Goal: Task Accomplishment & Management: Manage account settings

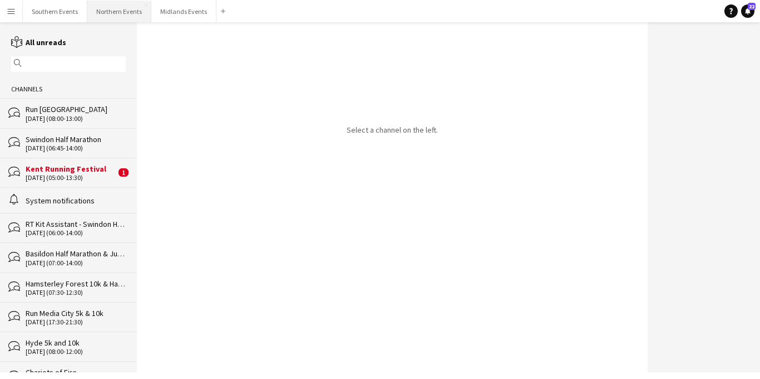
click at [117, 14] on button "Northern Events Close" at bounding box center [119, 12] width 64 height 22
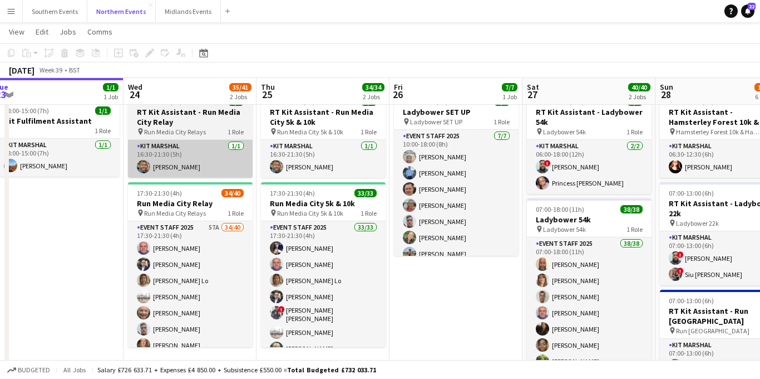
scroll to position [0, 383]
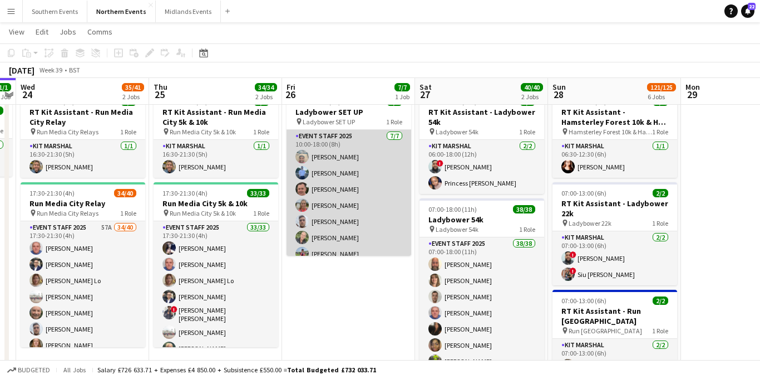
click at [321, 209] on app-card-role "Event Staff 2025 [DATE] 10:00-18:00 (8h) [PERSON_NAME] [PERSON_NAME] [PERSON_NA…" at bounding box center [349, 197] width 125 height 135
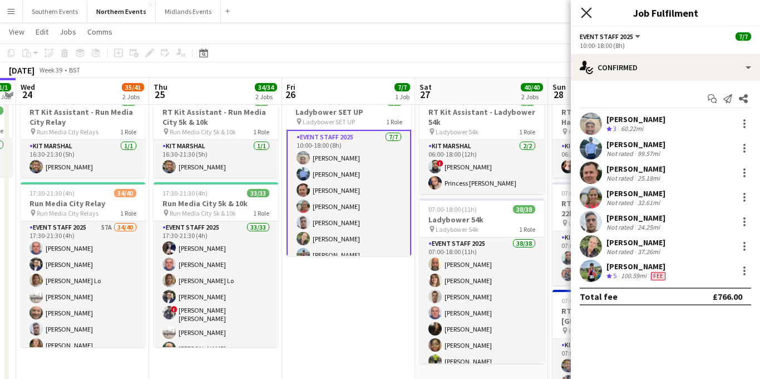
click at [586, 16] on icon "Close pop-in" at bounding box center [586, 12] width 11 height 11
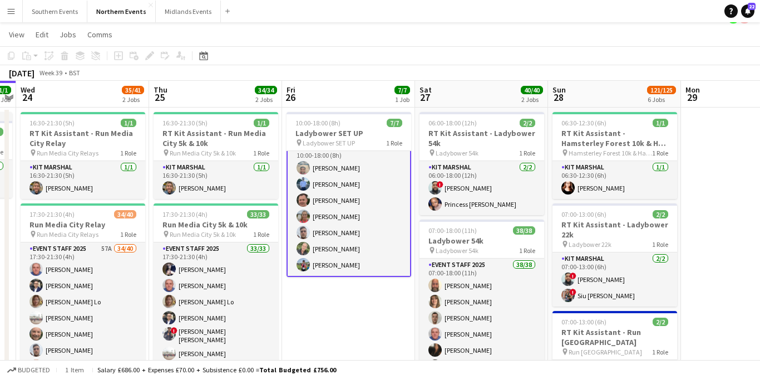
scroll to position [0, 0]
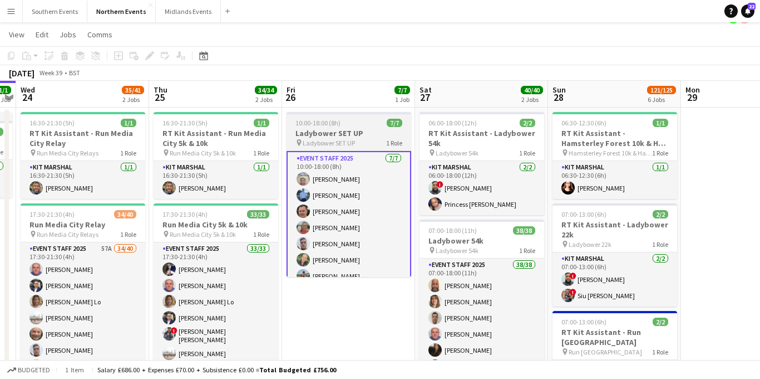
click at [375, 132] on h3 "Ladybower SET UP" at bounding box center [349, 133] width 125 height 10
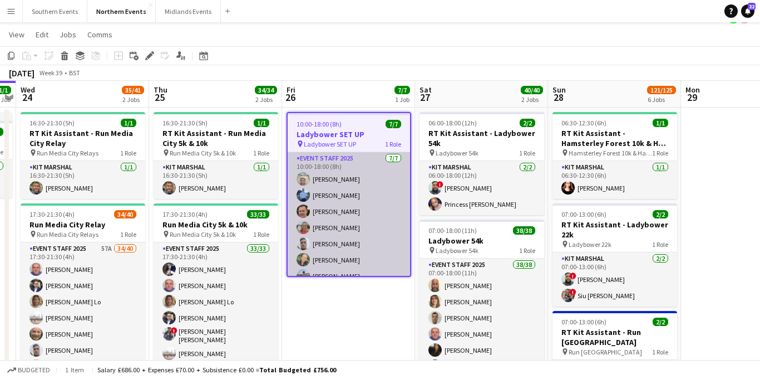
click at [323, 177] on app-card-role "Event Staff 2025 [DATE] 10:00-18:00 (8h) [PERSON_NAME] [PERSON_NAME] [PERSON_NA…" at bounding box center [349, 219] width 122 height 135
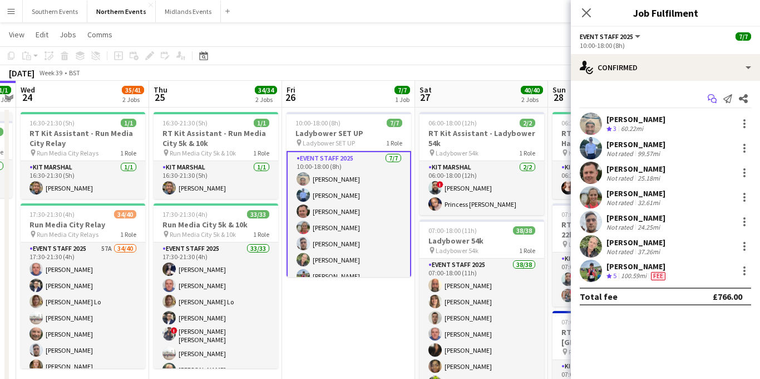
click at [712, 100] on icon "Start chat" at bounding box center [712, 98] width 9 height 9
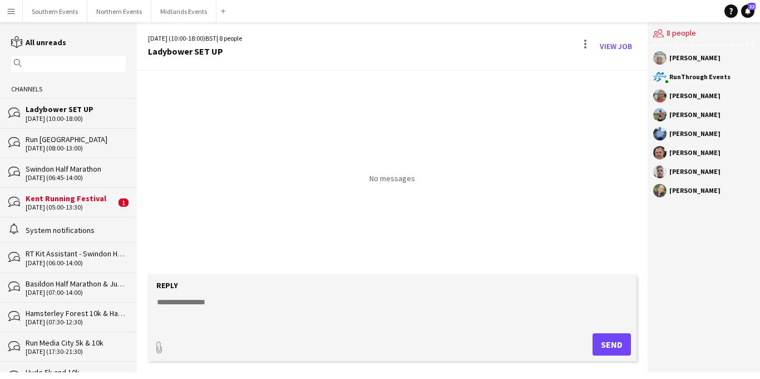
click at [172, 309] on textarea at bounding box center [395, 310] width 478 height 29
paste textarea "**********"
type textarea "**********"
drag, startPoint x: 441, startPoint y: 301, endPoint x: 156, endPoint y: 298, distance: 285.0
click at [156, 298] on textarea "**********" at bounding box center [395, 310] width 478 height 29
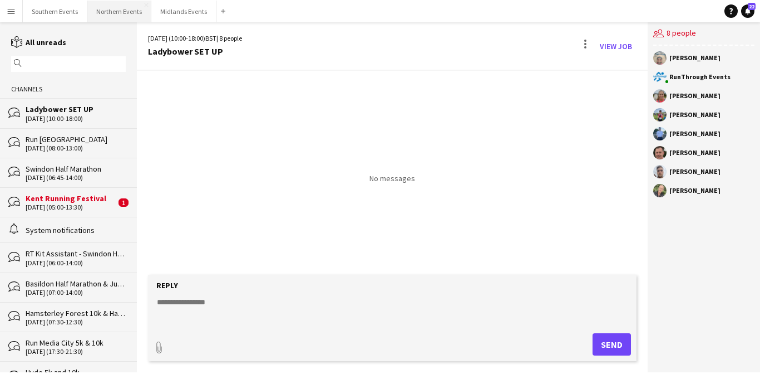
click at [112, 13] on button "Northern Events Close" at bounding box center [119, 12] width 64 height 22
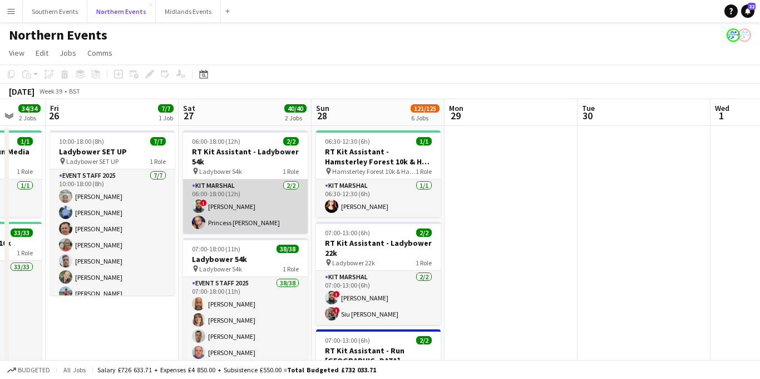
scroll to position [0, 266]
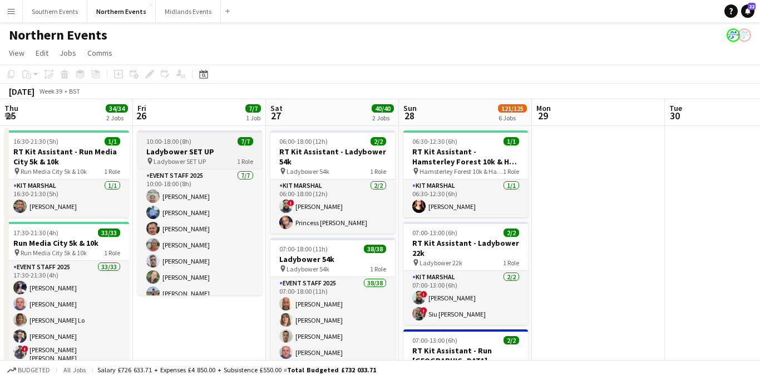
click at [206, 158] on div "pin Ladybower SET UP 1 Role" at bounding box center [199, 160] width 125 height 9
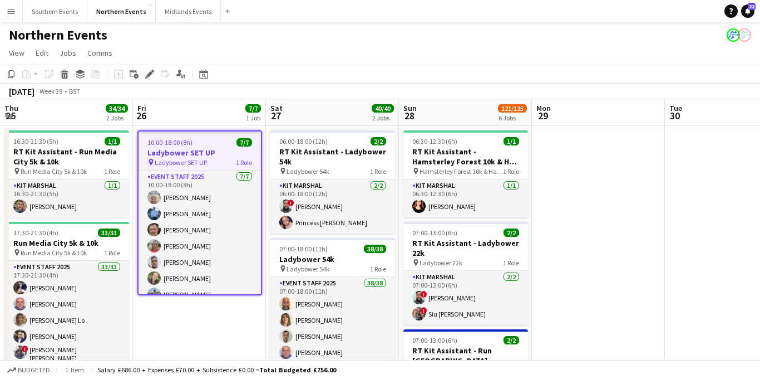
click at [188, 148] on h3 "Ladybower SET UP" at bounding box center [200, 153] width 122 height 10
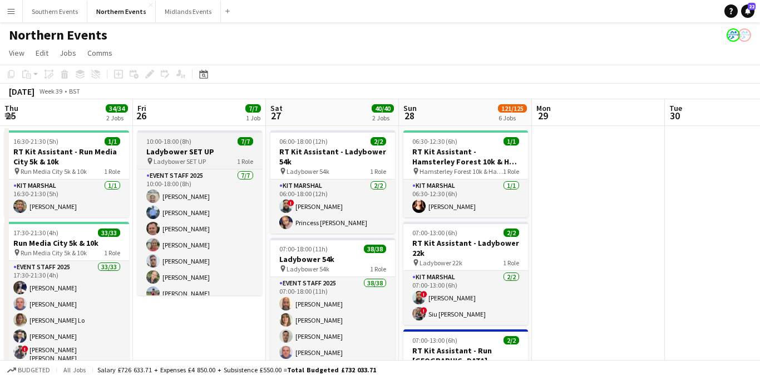
click at [176, 153] on h3 "Ladybower SET UP" at bounding box center [199, 151] width 125 height 10
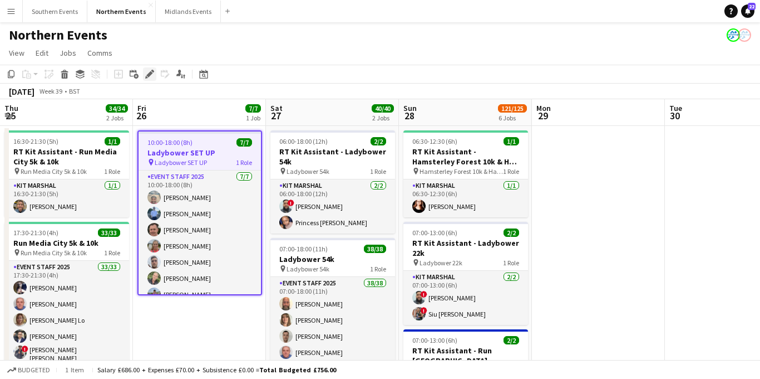
click at [150, 72] on icon at bounding box center [149, 74] width 6 height 6
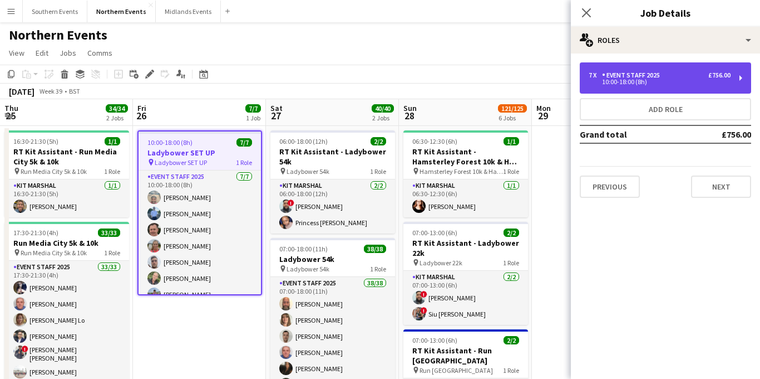
click at [629, 81] on div "10:00-18:00 (8h)" at bounding box center [660, 82] width 142 height 6
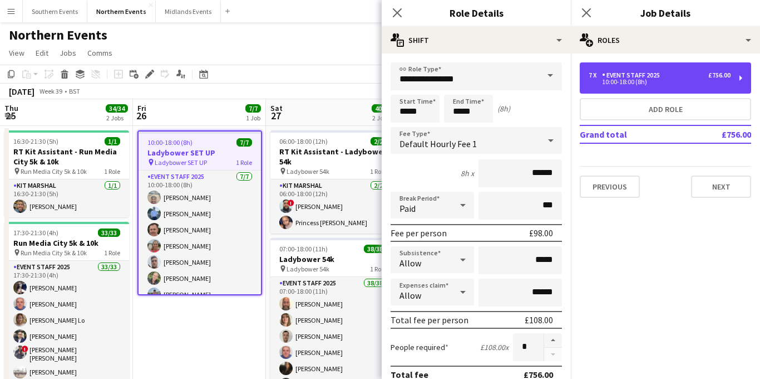
scroll to position [13, 0]
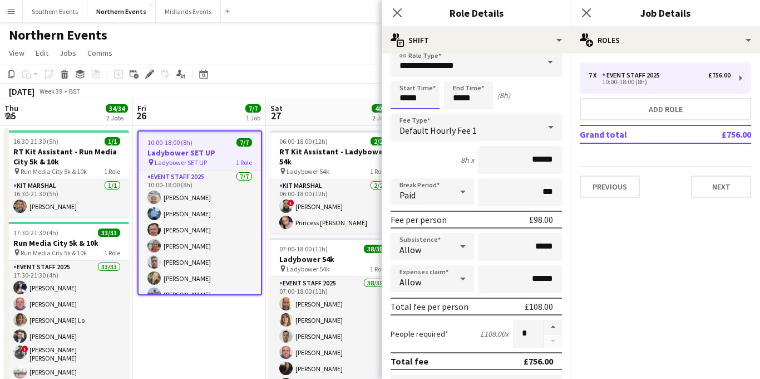
click at [407, 97] on input "*****" at bounding box center [415, 95] width 49 height 28
type input "*****"
click at [408, 156] on div "6h x ******" at bounding box center [476, 160] width 171 height 28
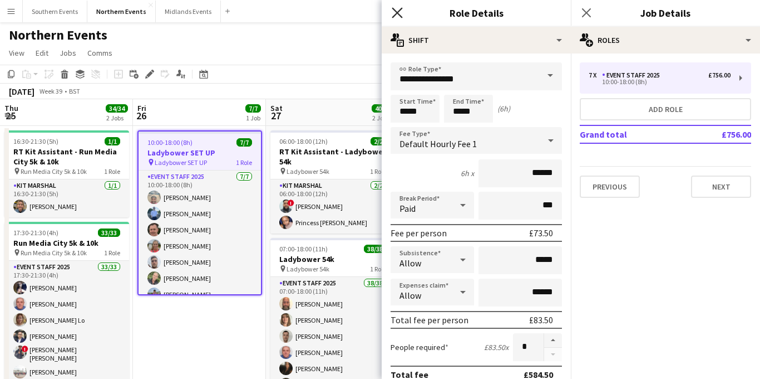
click at [396, 15] on icon "Close pop-in" at bounding box center [397, 12] width 11 height 11
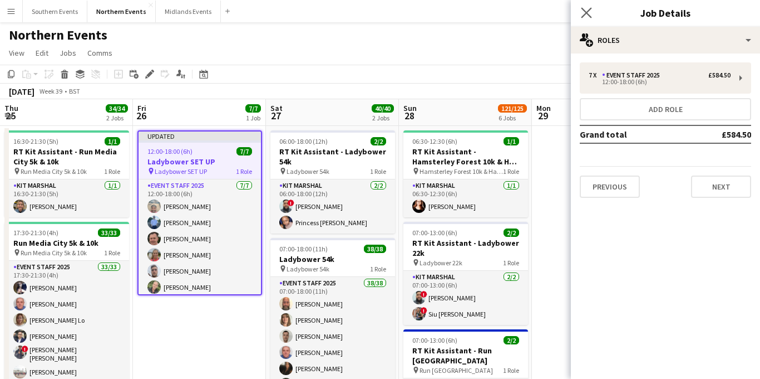
click at [580, 17] on app-icon "Close pop-in" at bounding box center [587, 13] width 16 height 16
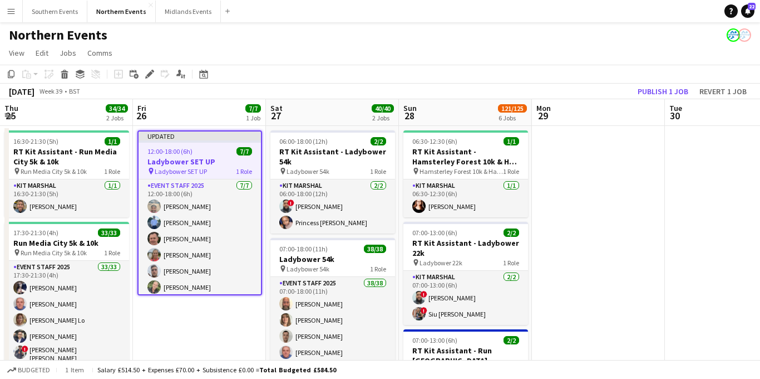
click at [169, 158] on h3 "Ladybower SET UP" at bounding box center [200, 161] width 122 height 10
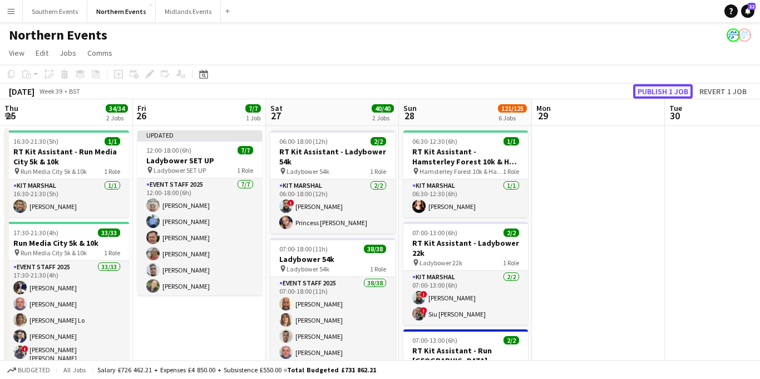
click at [651, 92] on button "Publish 1 job" at bounding box center [663, 91] width 60 height 14
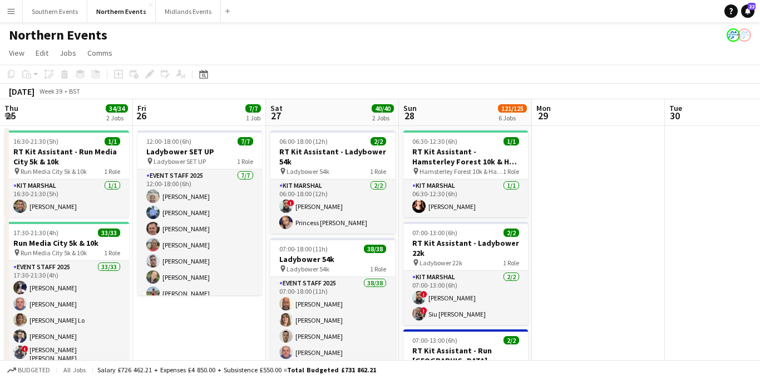
click at [12, 17] on button "Menu" at bounding box center [11, 11] width 22 height 22
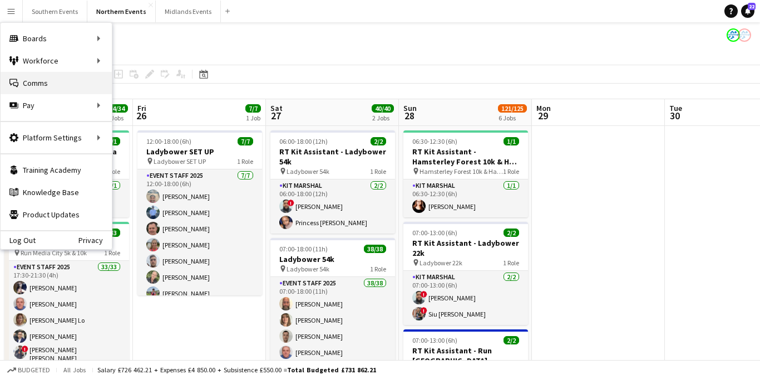
click at [51, 78] on link "Comms Comms" at bounding box center [56, 83] width 111 height 22
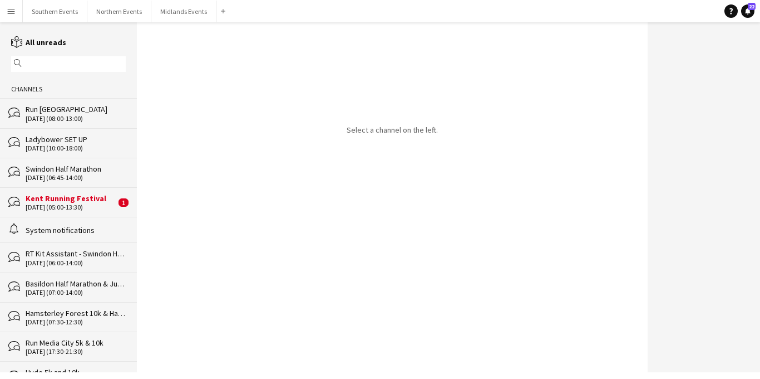
click at [91, 142] on div "Ladybower SET UP" at bounding box center [76, 139] width 100 height 10
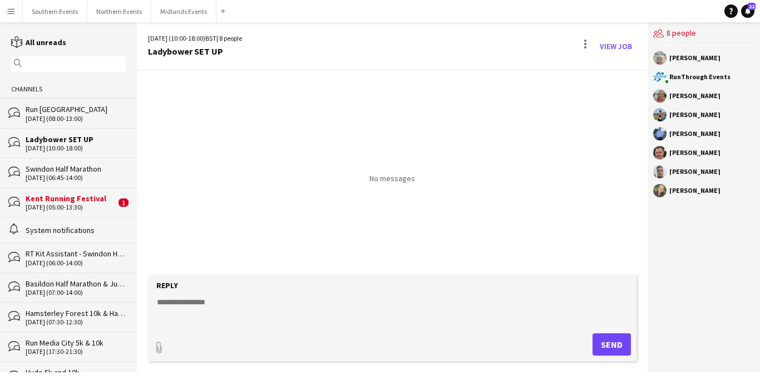
paste textarea "**********"
drag, startPoint x: 440, startPoint y: 310, endPoint x: 160, endPoint y: 305, distance: 280.6
click at [160, 305] on textarea "**********" at bounding box center [395, 310] width 478 height 29
type textarea "*"
paste textarea "**********"
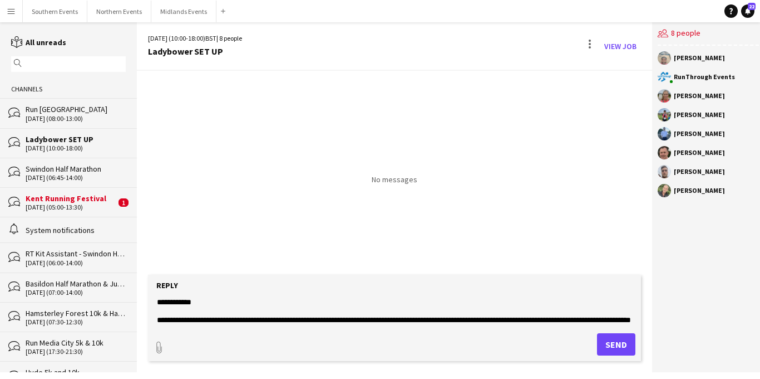
type textarea "**********"
click at [599, 342] on button "Send" at bounding box center [616, 344] width 38 height 22
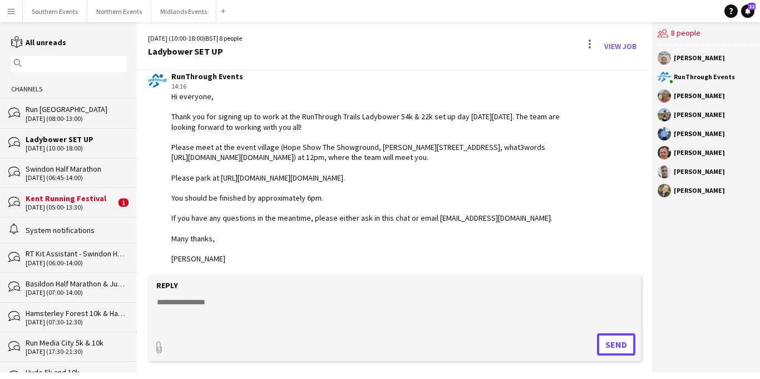
scroll to position [42, 0]
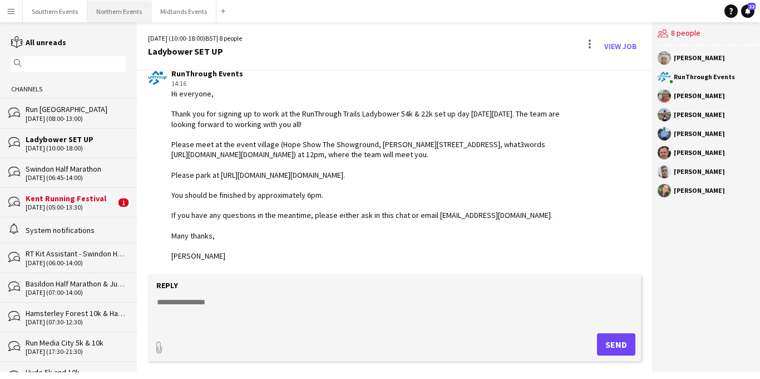
click at [116, 12] on button "Northern Events Close" at bounding box center [119, 12] width 64 height 22
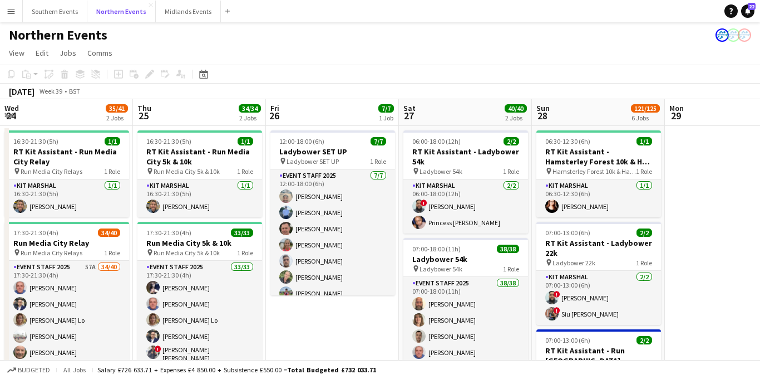
scroll to position [0, 242]
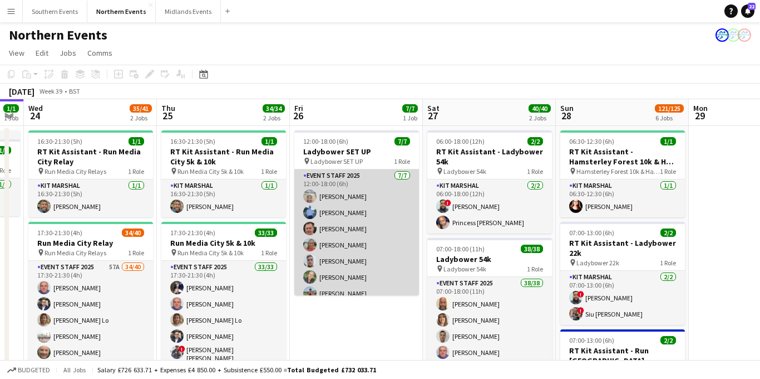
click at [355, 205] on app-card-role "Event Staff 2025 [DATE] 12:00-18:00 (6h) [PERSON_NAME] [PERSON_NAME] [PERSON_NA…" at bounding box center [356, 236] width 125 height 135
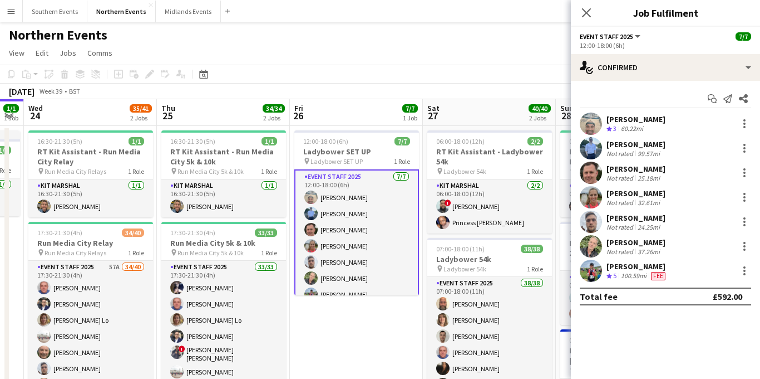
click at [586, 19] on div "Close pop-in" at bounding box center [586, 13] width 31 height 26
click at [363, 153] on h3 "Ladybower SET UP" at bounding box center [356, 151] width 125 height 10
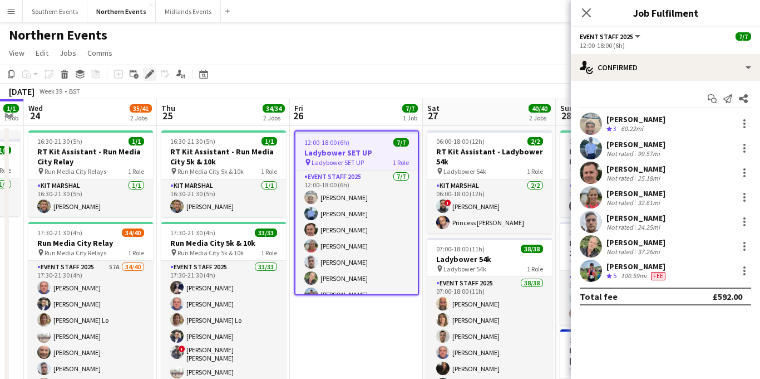
click at [149, 74] on icon at bounding box center [149, 74] width 6 height 6
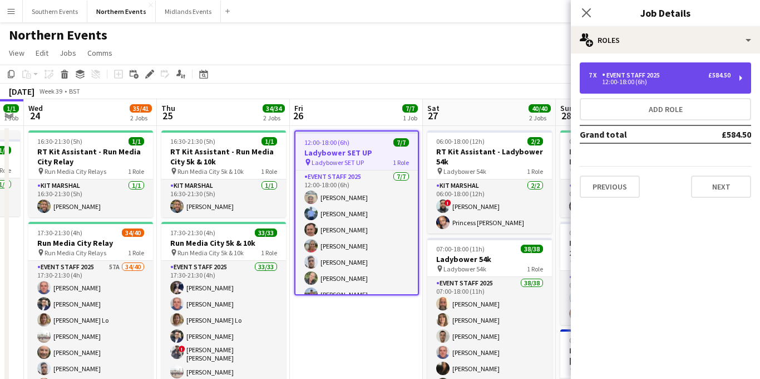
click at [652, 81] on div "12:00-18:00 (6h)" at bounding box center [660, 82] width 142 height 6
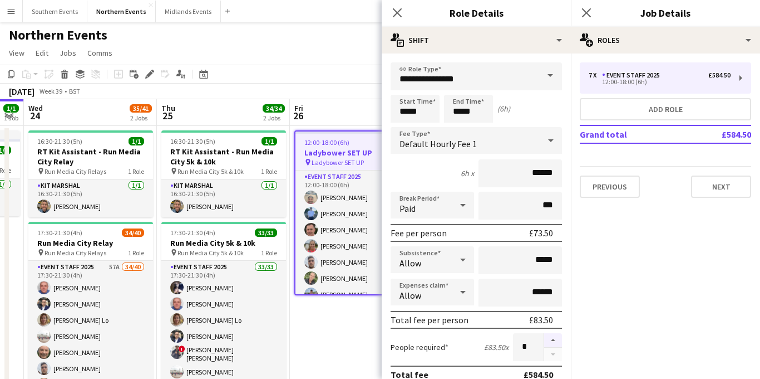
click at [555, 340] on button "button" at bounding box center [553, 340] width 18 height 14
type input "**"
click at [584, 12] on icon "Close pop-in" at bounding box center [586, 12] width 11 height 11
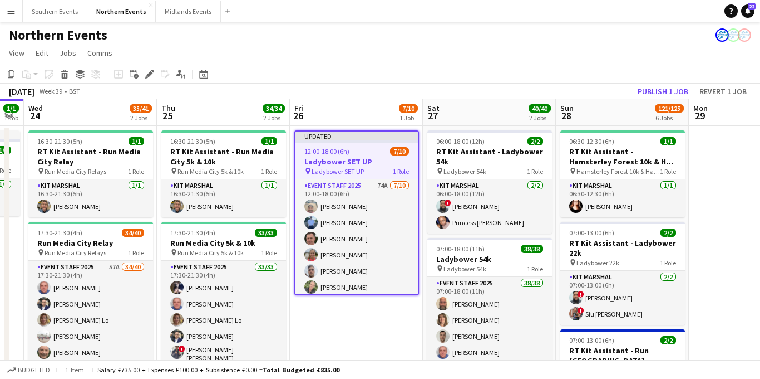
click at [365, 158] on h3 "Ladybower SET UP" at bounding box center [357, 161] width 122 height 10
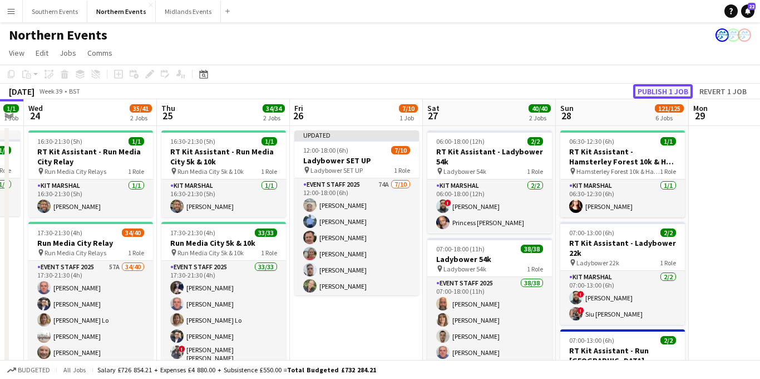
click at [642, 90] on button "Publish 1 job" at bounding box center [663, 91] width 60 height 14
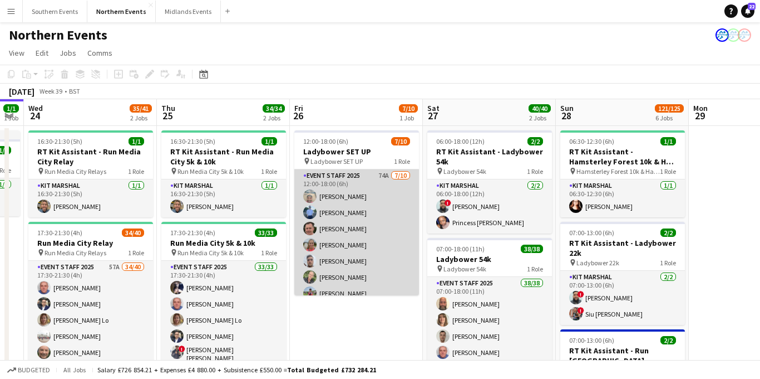
click at [365, 210] on app-card-role "Event Staff 2025 74A [DATE] 12:00-18:00 (6h) [PERSON_NAME] [PERSON_NAME] [PERSO…" at bounding box center [356, 260] width 125 height 183
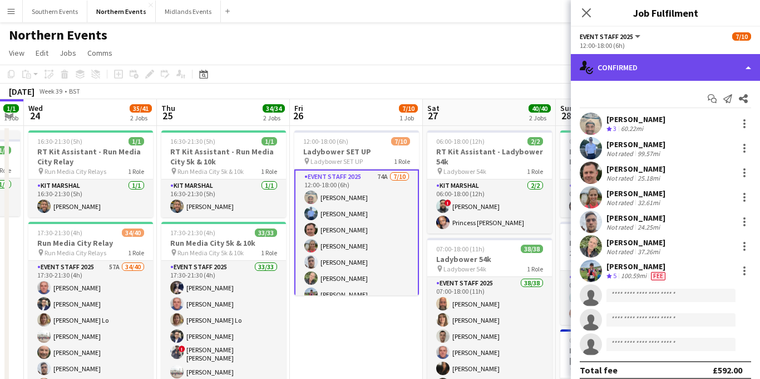
click at [665, 68] on div "single-neutral-actions-check-2 Confirmed" at bounding box center [665, 67] width 189 height 27
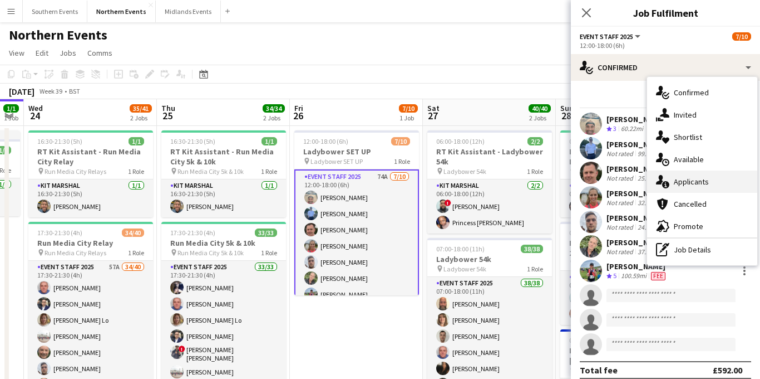
click at [690, 179] on span "Applicants" at bounding box center [691, 181] width 35 height 10
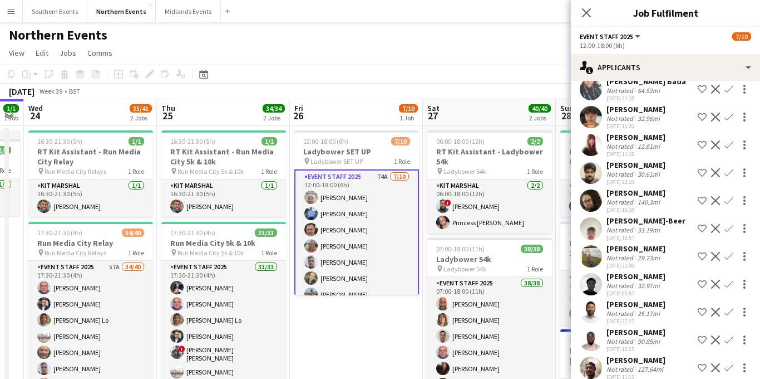
scroll to position [1916, 0]
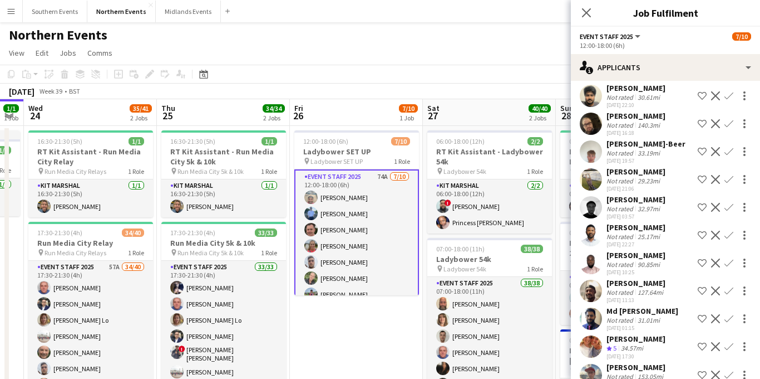
click at [728, 342] on app-icon "Confirm" at bounding box center [729, 346] width 9 height 9
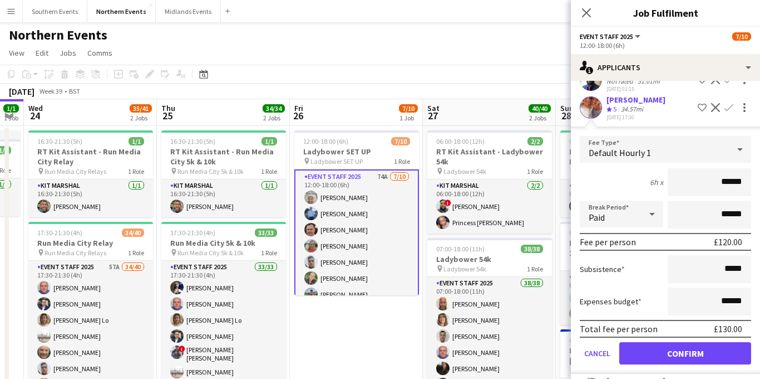
scroll to position [2169, 0]
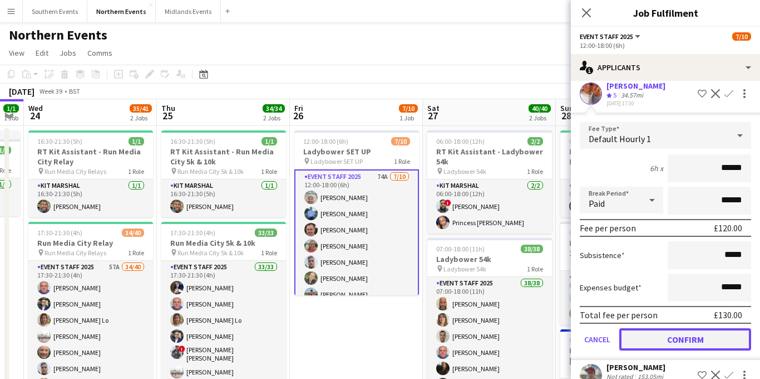
click at [660, 328] on button "Confirm" at bounding box center [686, 339] width 132 height 22
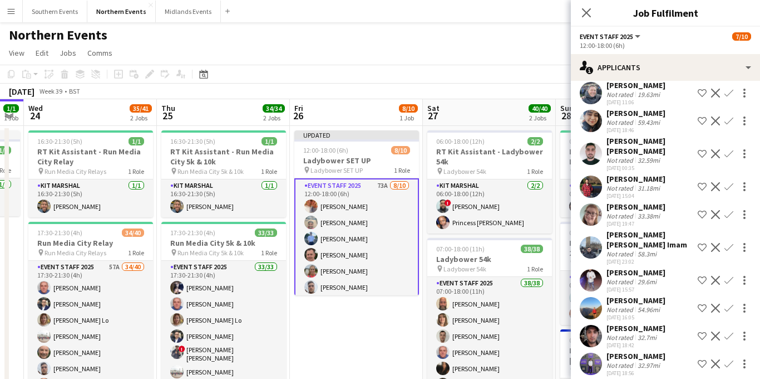
scroll to position [1466, 0]
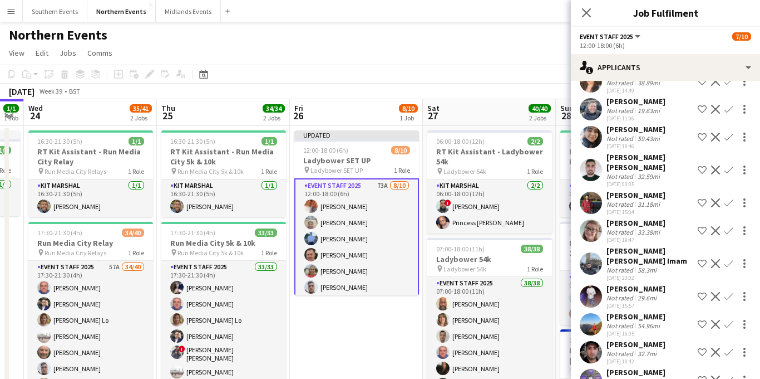
click at [726, 226] on app-icon "Confirm" at bounding box center [729, 230] width 9 height 9
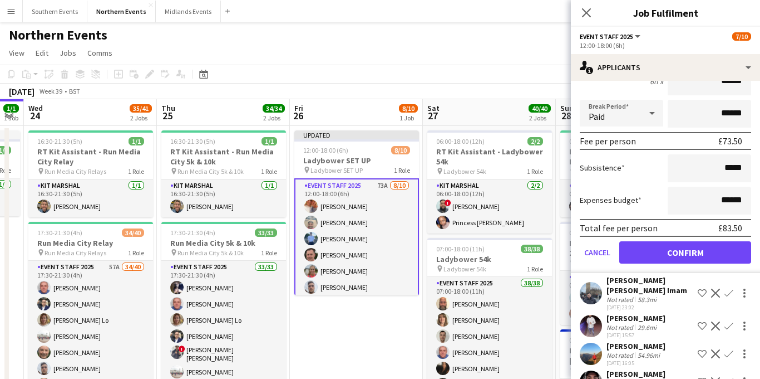
scroll to position [1751, 0]
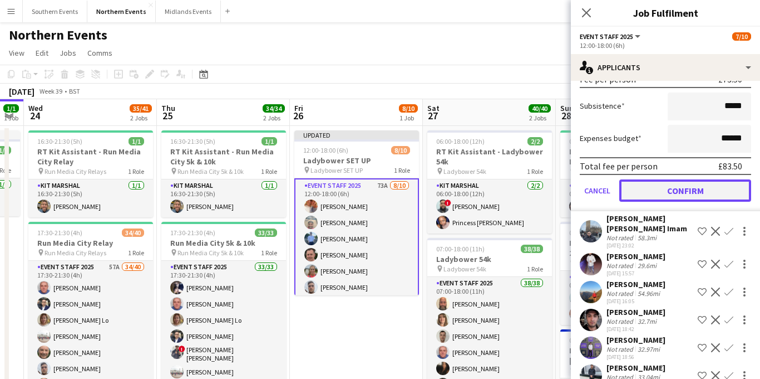
click at [675, 179] on button "Confirm" at bounding box center [686, 190] width 132 height 22
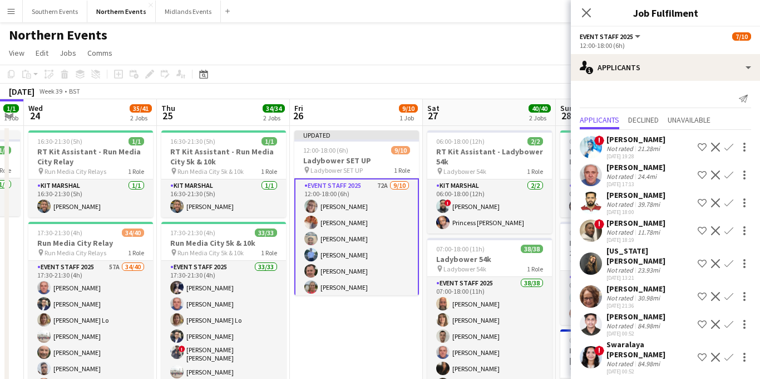
scroll to position [23, 0]
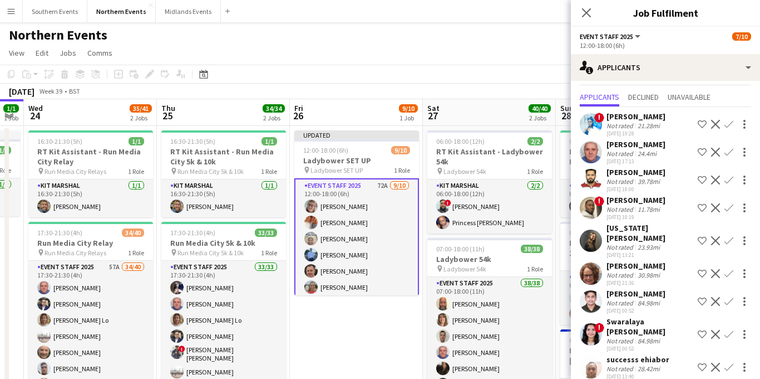
click at [730, 152] on app-icon "Confirm" at bounding box center [729, 152] width 9 height 9
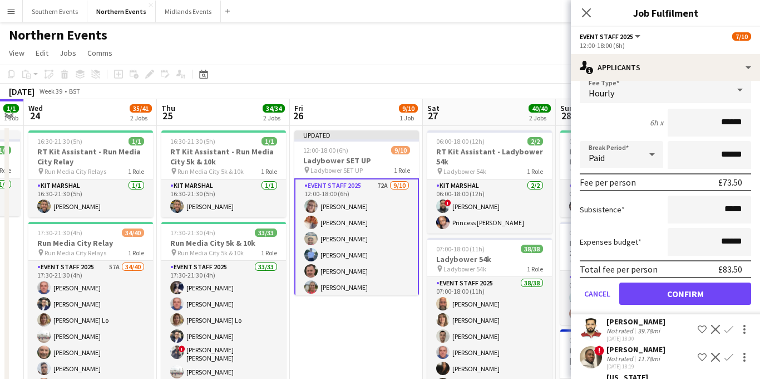
scroll to position [176, 0]
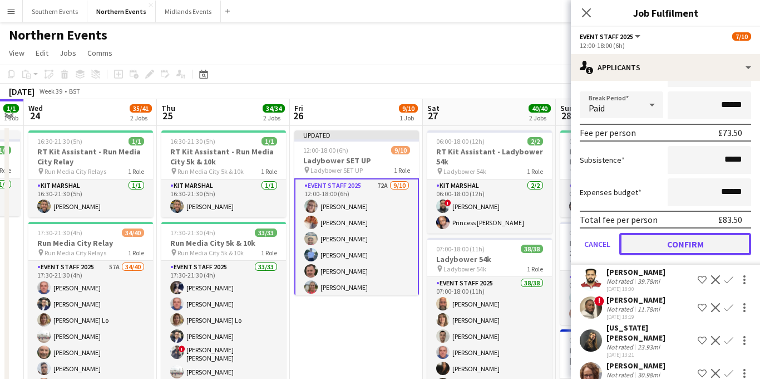
click at [666, 242] on button "Confirm" at bounding box center [686, 244] width 132 height 22
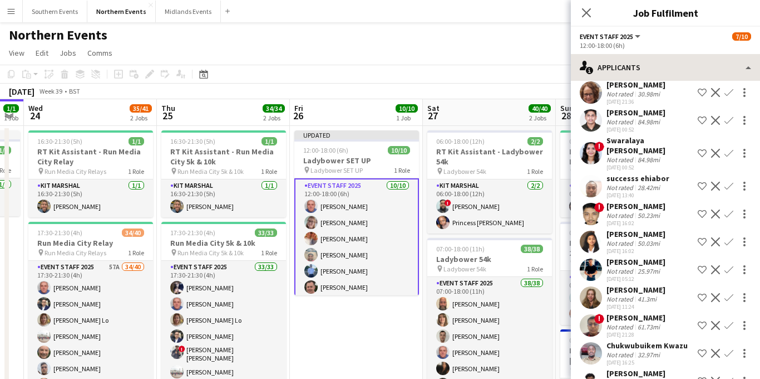
scroll to position [0, 0]
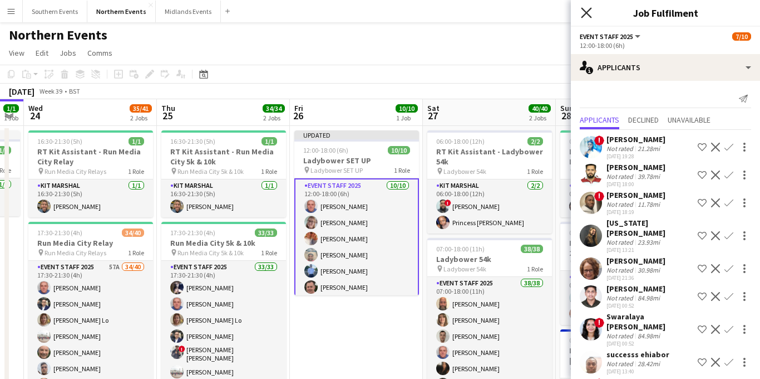
click at [587, 13] on icon at bounding box center [586, 12] width 11 height 11
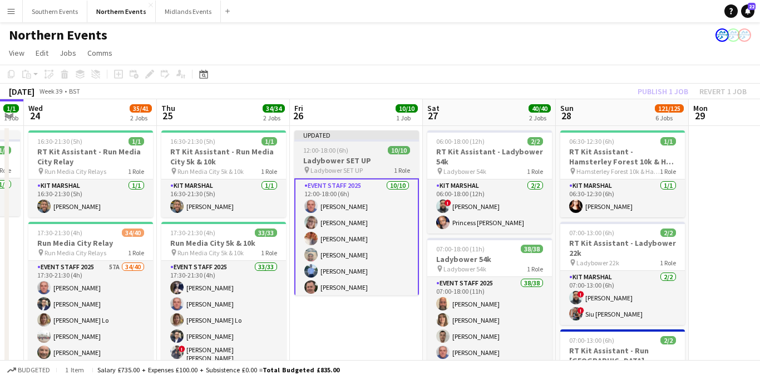
click at [363, 163] on h3 "Ladybower SET UP" at bounding box center [356, 160] width 125 height 10
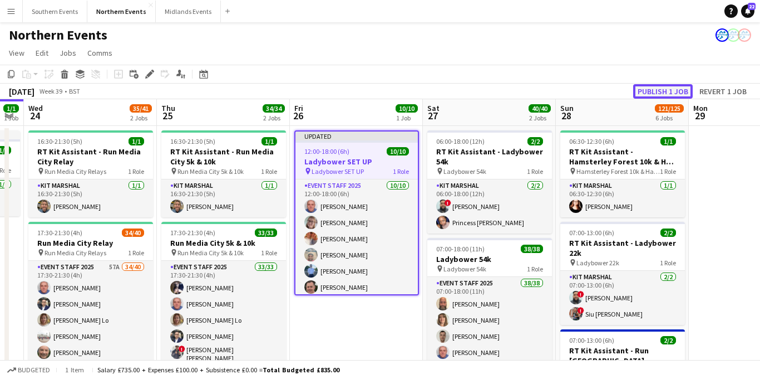
click at [670, 87] on button "Publish 1 job" at bounding box center [663, 91] width 60 height 14
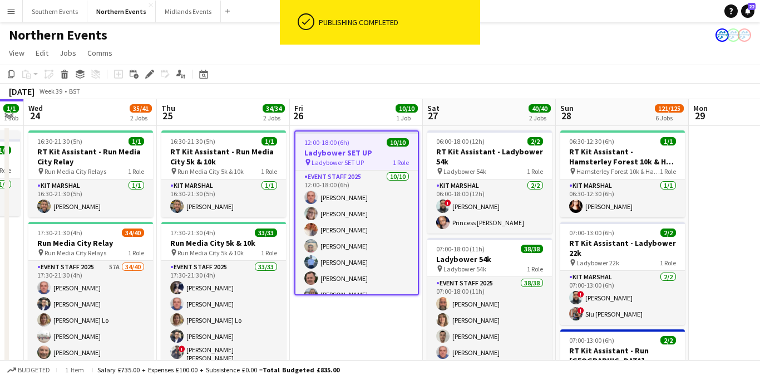
click at [8, 13] on app-icon "Menu" at bounding box center [11, 11] width 9 height 9
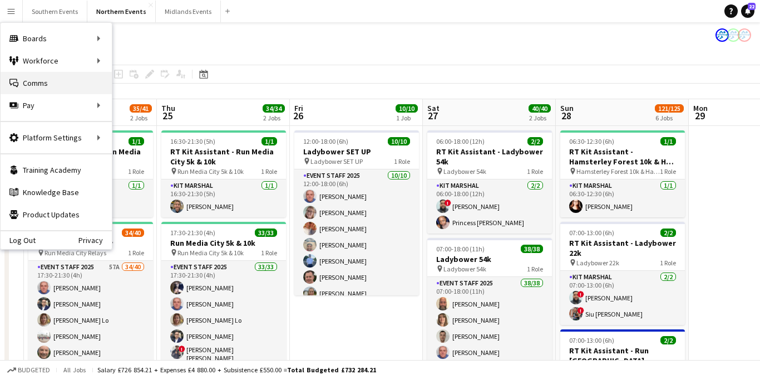
click at [48, 87] on link "Comms Comms" at bounding box center [56, 83] width 111 height 22
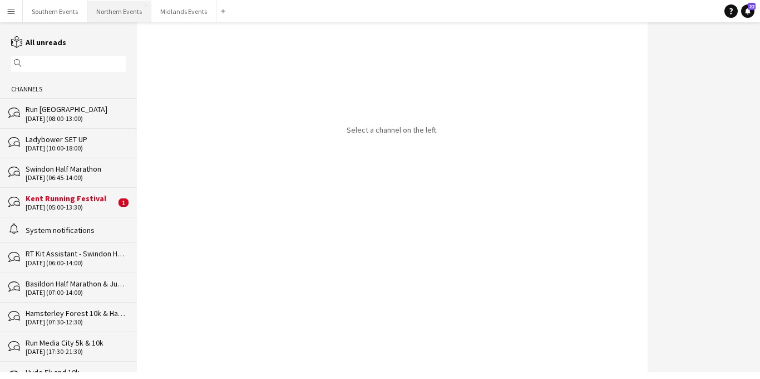
click at [103, 6] on button "Northern Events Close" at bounding box center [119, 12] width 64 height 22
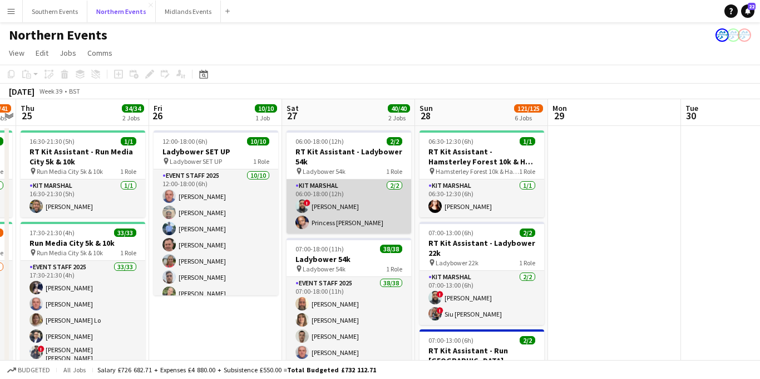
scroll to position [0, 395]
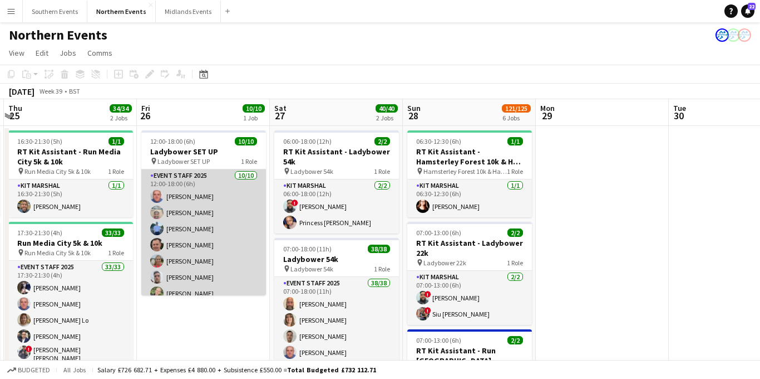
click at [227, 200] on app-card-role "Event Staff 2025 [DATE] 12:00-18:00 (6h) [PERSON_NAME] [PERSON_NAME] [PERSON_NA…" at bounding box center [203, 260] width 125 height 183
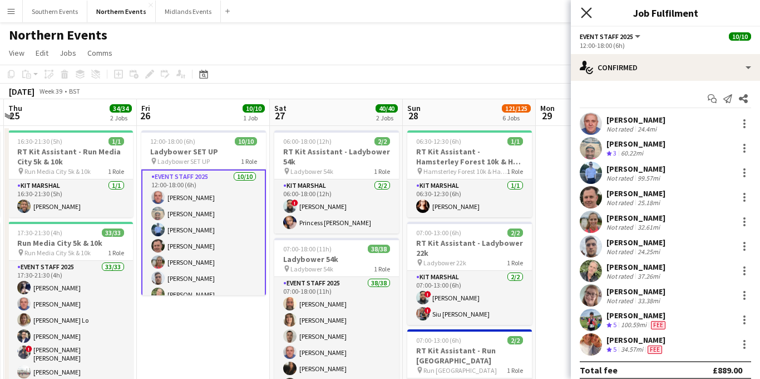
click at [584, 12] on icon "Close pop-in" at bounding box center [586, 12] width 11 height 11
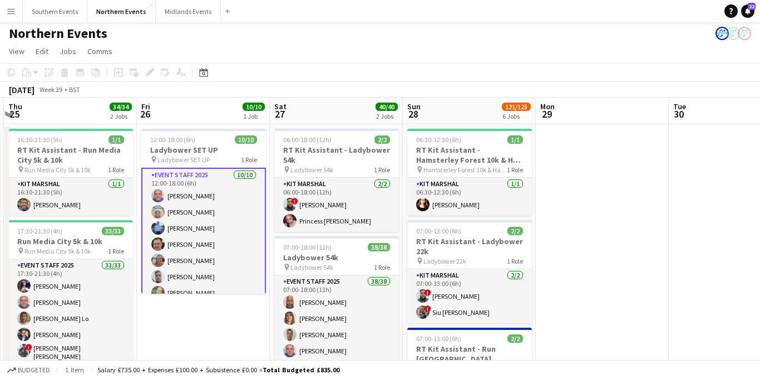
scroll to position [1, 0]
